Goal: Find specific page/section

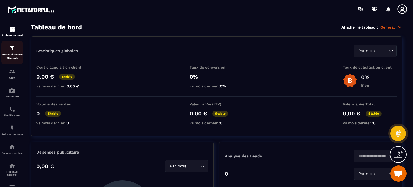
click at [8, 56] on p "Tunnel de vente Site web" at bounding box center [12, 57] width 22 height 8
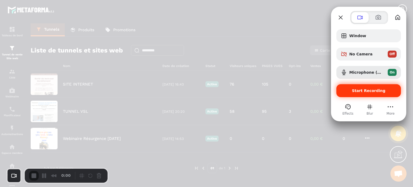
click at [363, 91] on span "Start Recording" at bounding box center [369, 91] width 34 height 4
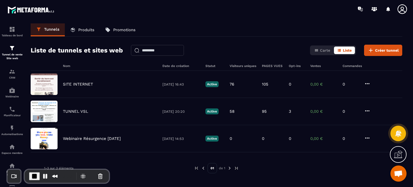
click at [11, 114] on p "Planificateur" at bounding box center [12, 115] width 22 height 3
